Goal: Use online tool/utility: Utilize a website feature to perform a specific function

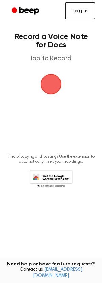
click at [79, 15] on link "Log in" at bounding box center [80, 10] width 30 height 17
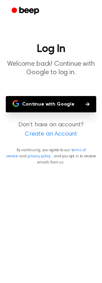
click at [54, 94] on main "Log In Welcome back! Continue with Google to log in. Continue with Google Don’t…" at bounding box center [51, 141] width 102 height 283
click at [54, 99] on button "Continue with Google" at bounding box center [51, 104] width 91 height 16
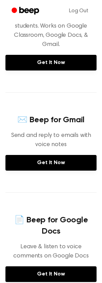
scroll to position [135, 0]
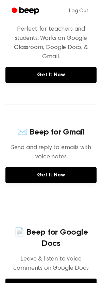
click at [26, 11] on icon "Beep" at bounding box center [29, 10] width 20 height 7
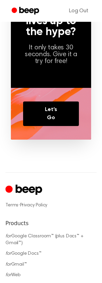
scroll to position [505, 0]
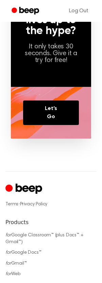
click at [11, 185] on circle "Cruip" at bounding box center [8, 188] width 7 height 7
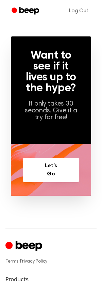
scroll to position [445, 0]
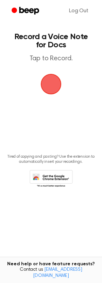
click at [47, 86] on span "button" at bounding box center [51, 84] width 22 height 22
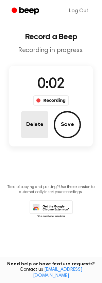
click at [31, 122] on button "Delete" at bounding box center [34, 124] width 27 height 27
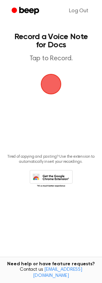
click at [47, 89] on span "button" at bounding box center [51, 84] width 19 height 19
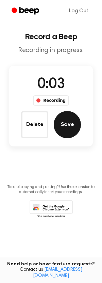
click at [59, 127] on button "Save" at bounding box center [67, 124] width 27 height 27
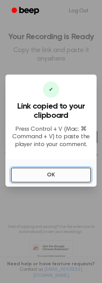
click at [35, 179] on button "OK" at bounding box center [51, 175] width 80 height 15
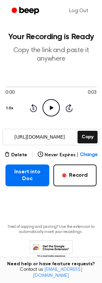
click at [53, 110] on icon "Play Audio" at bounding box center [51, 107] width 17 height 17
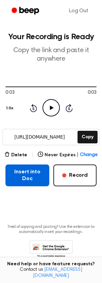
click at [18, 180] on button "Insert into Doc" at bounding box center [27, 176] width 44 height 22
click at [18, 176] on button "Insert into Doc" at bounding box center [27, 176] width 44 height 22
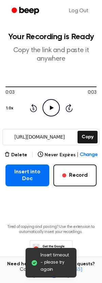
click at [46, 263] on span "Insert timeout - please try again" at bounding box center [56, 262] width 31 height 21
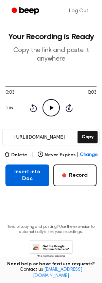
click at [23, 170] on button "Insert into Doc" at bounding box center [27, 176] width 44 height 22
